Goal: Navigation & Orientation: Find specific page/section

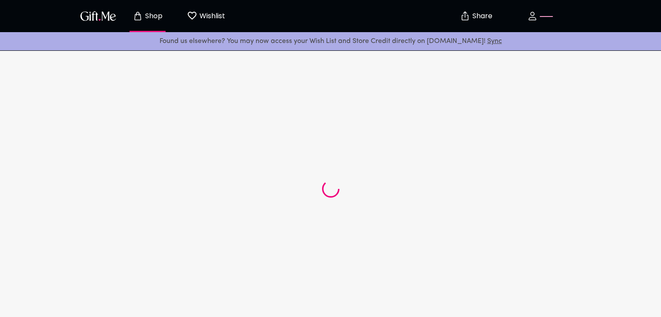
click at [397, 193] on div at bounding box center [330, 189] width 661 height 282
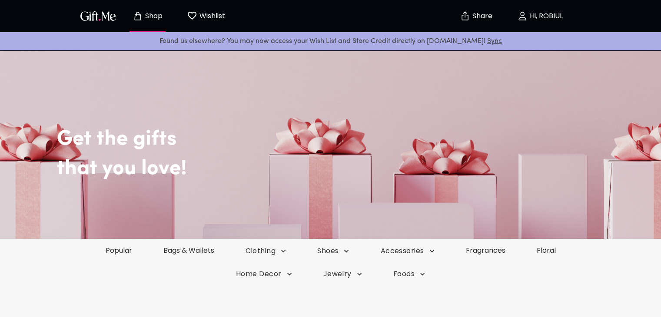
click at [212, 16] on p "Wishlist" at bounding box center [211, 15] width 28 height 11
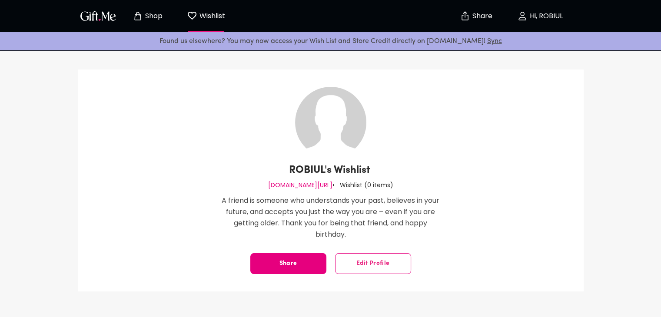
click at [224, 18] on p "Wishlist" at bounding box center [211, 15] width 28 height 11
